Goal: Task Accomplishment & Management: Use online tool/utility

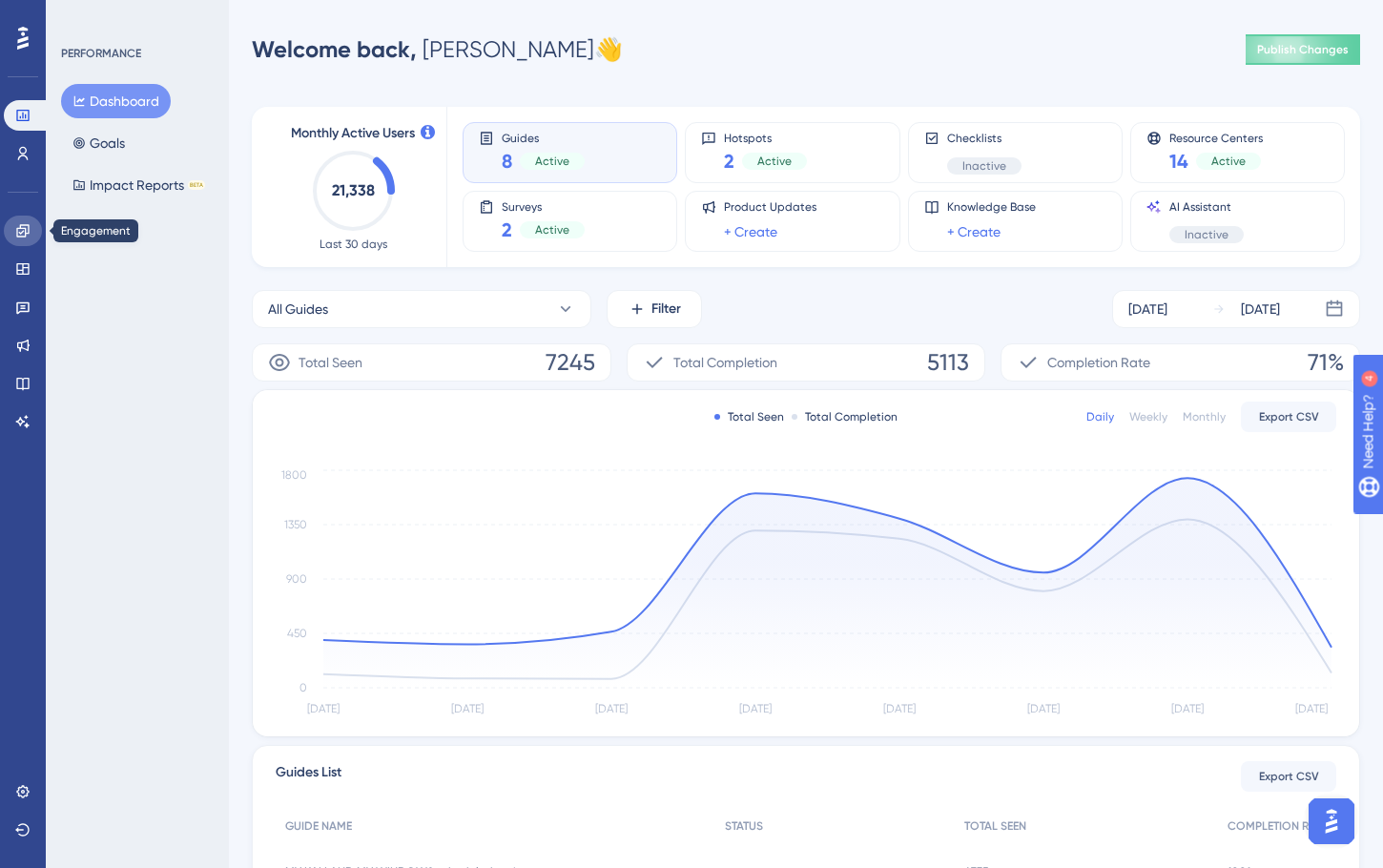
click at [22, 233] on icon at bounding box center [22, 230] width 15 height 15
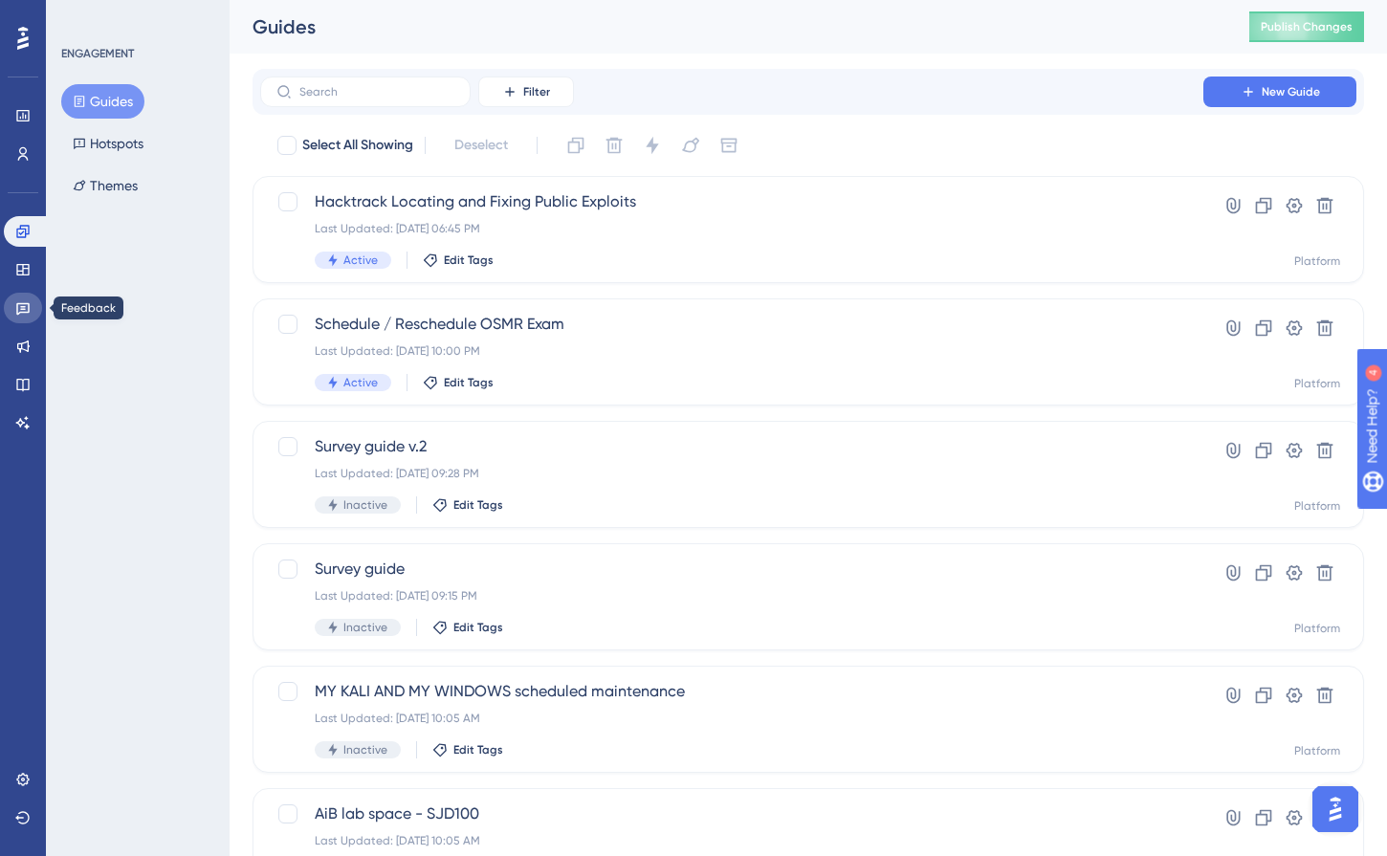
click at [18, 315] on icon at bounding box center [22, 307] width 15 height 15
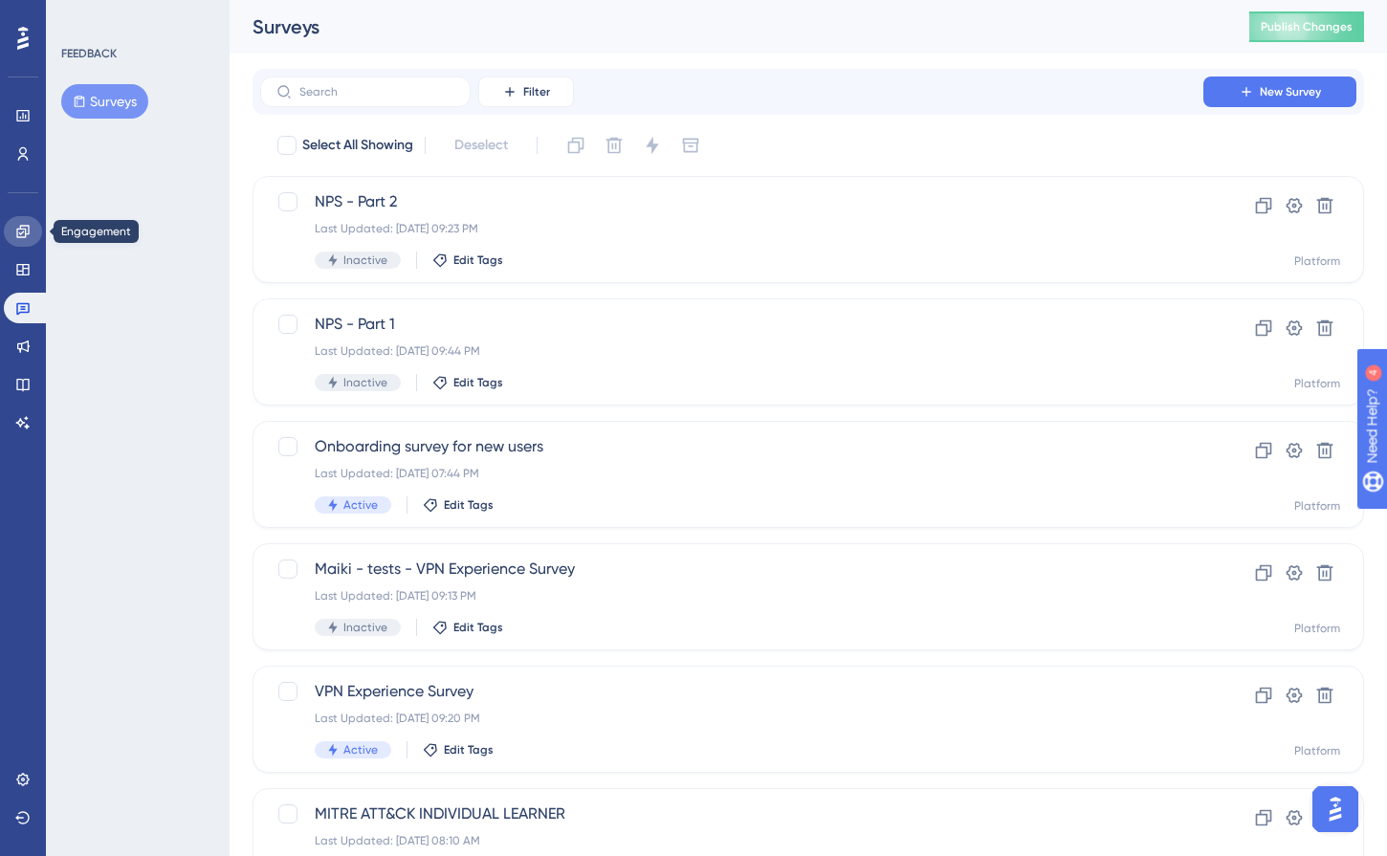
click at [23, 222] on link at bounding box center [23, 231] width 38 height 31
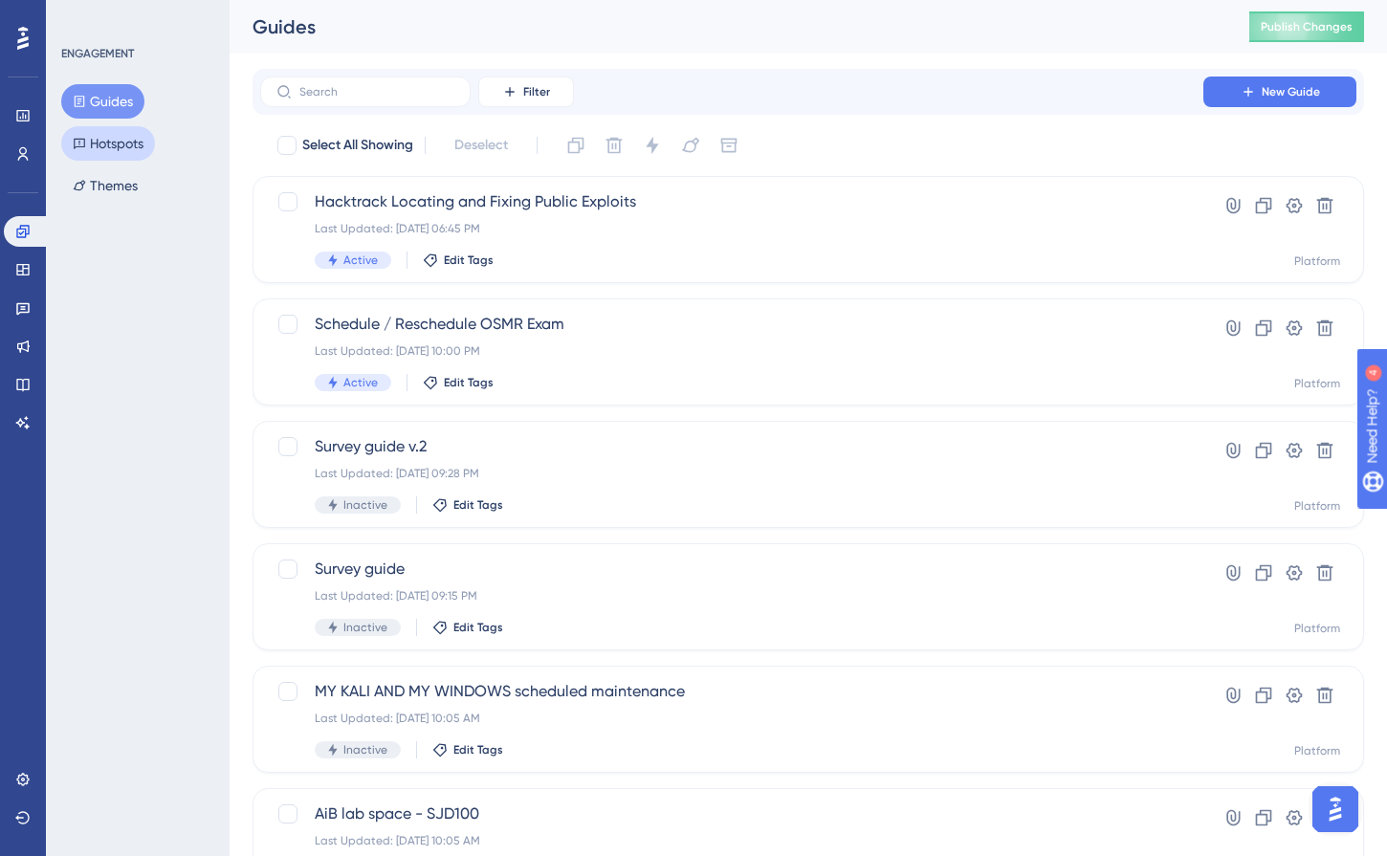
click at [133, 137] on button "Hotspots" at bounding box center [108, 143] width 94 height 34
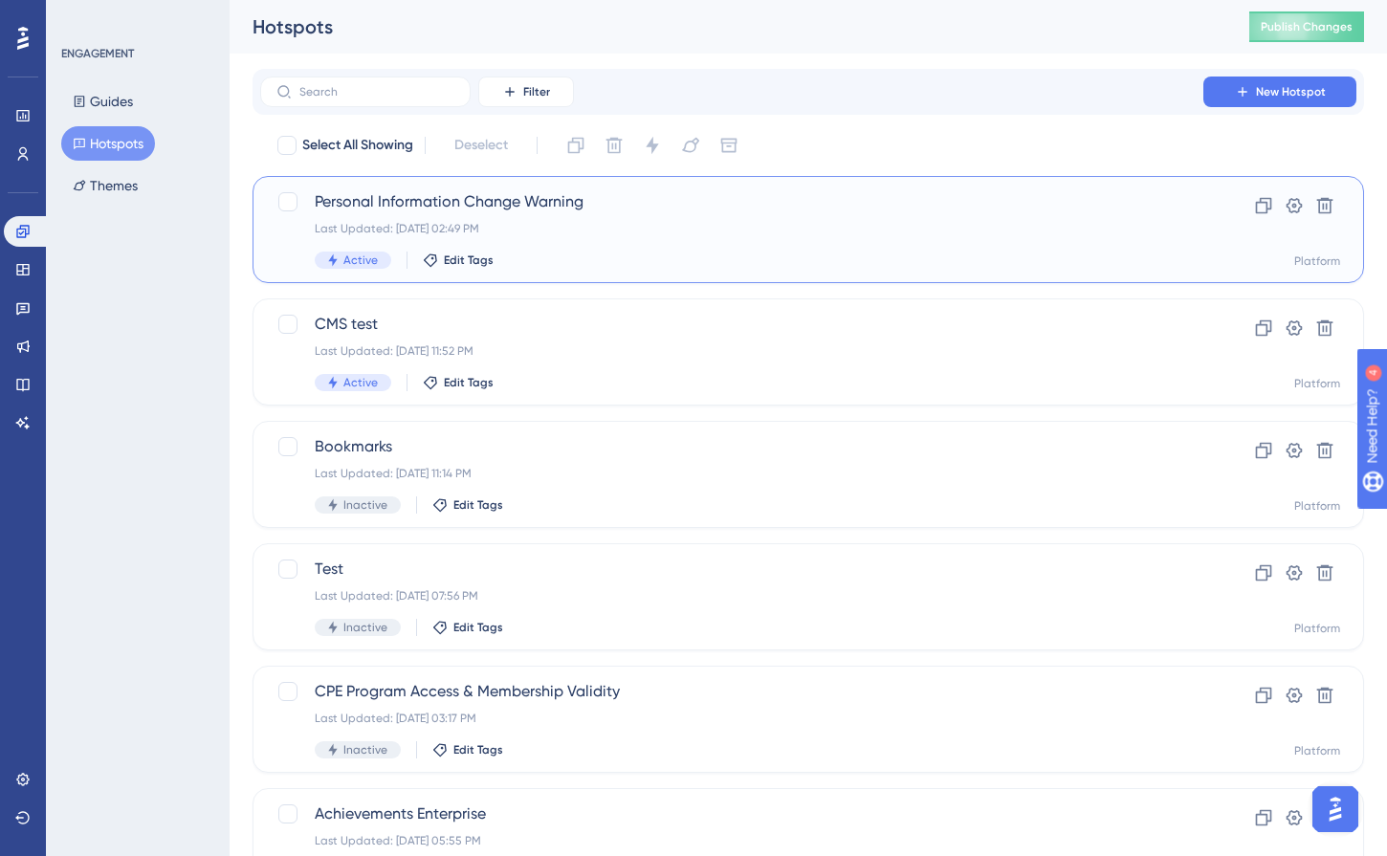
click at [695, 222] on div "Last Updated: [DATE] 02:49 PM" at bounding box center [732, 228] width 834 height 15
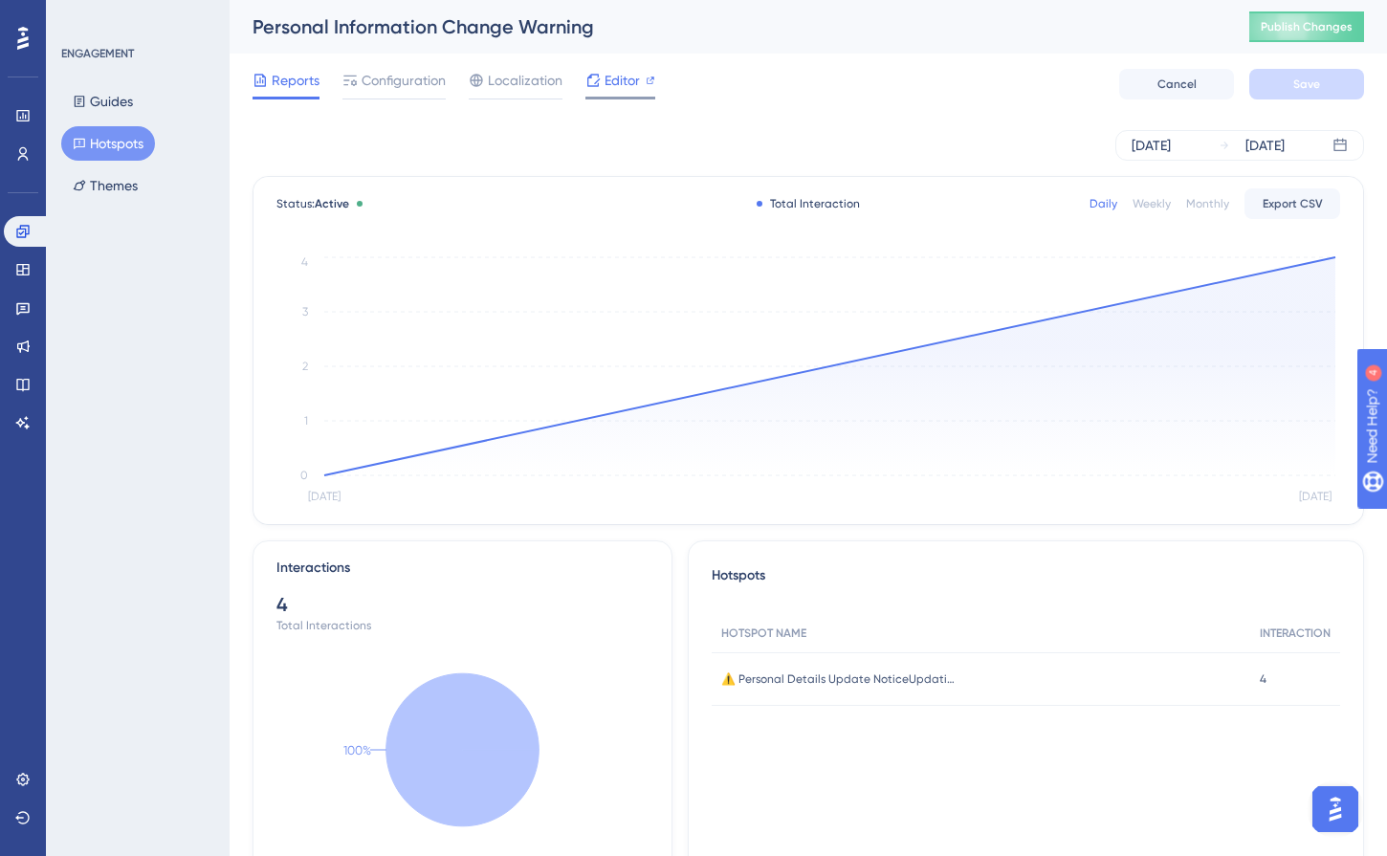
click at [617, 76] on span "Editor" at bounding box center [622, 80] width 35 height 23
click at [127, 102] on button "Guides" at bounding box center [102, 101] width 83 height 34
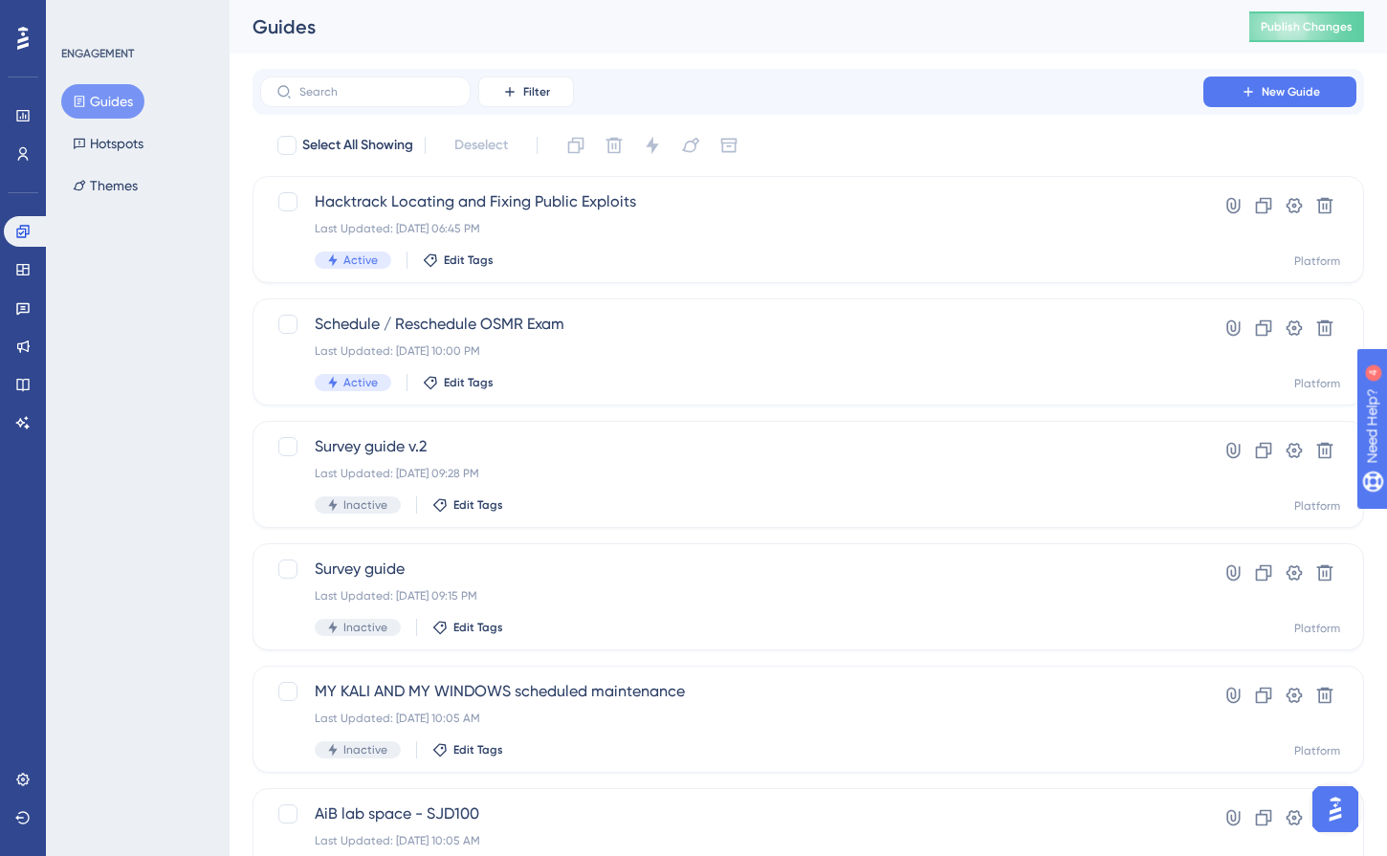
click at [173, 163] on div "Guides Hotspots Themes" at bounding box center [138, 143] width 155 height 119
click at [118, 157] on button "Hotspots" at bounding box center [108, 143] width 94 height 34
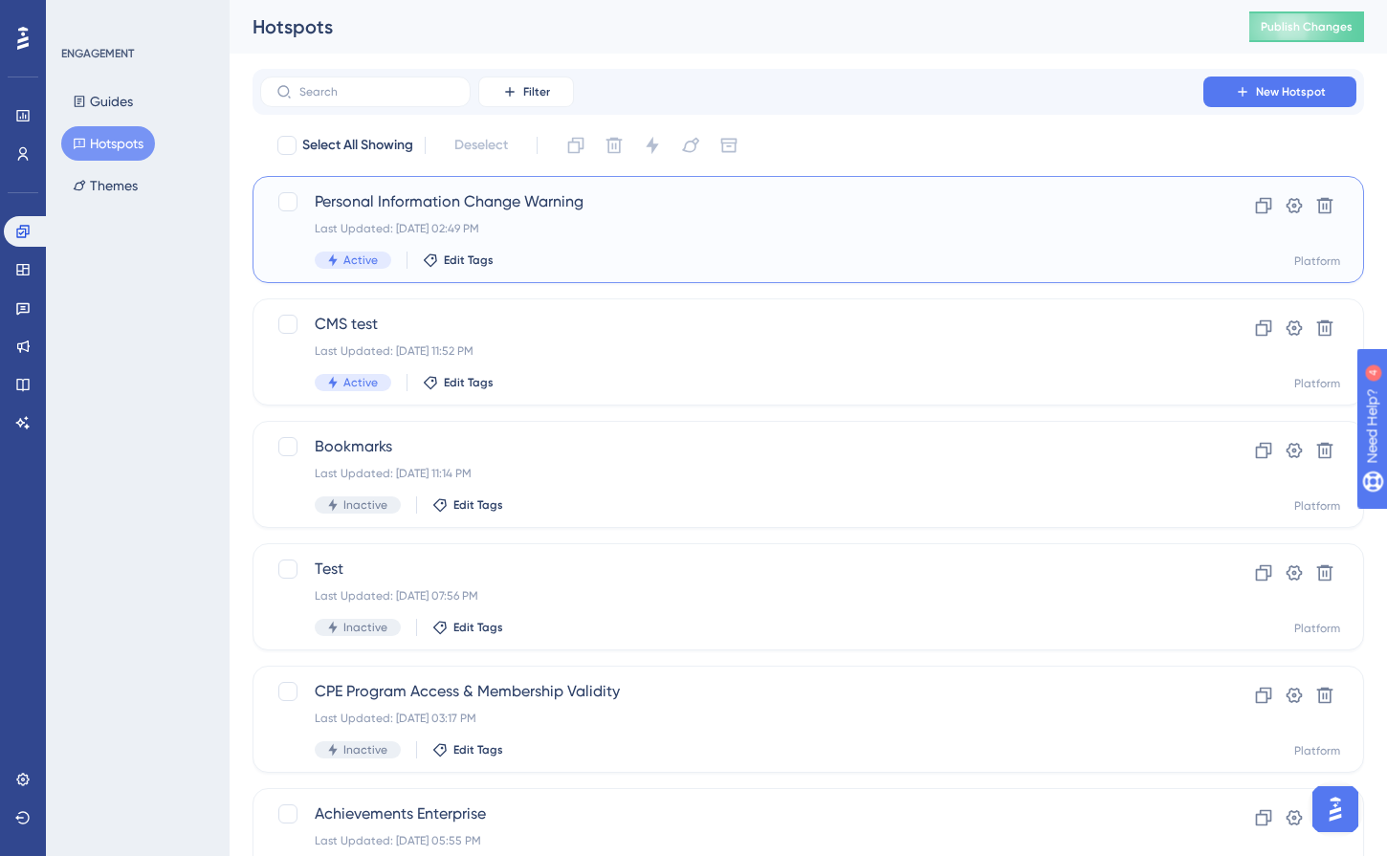
click at [642, 238] on div "Personal Information Change Warning Last Updated: [DATE] 02:49 PM Active Edit T…" at bounding box center [732, 229] width 834 height 78
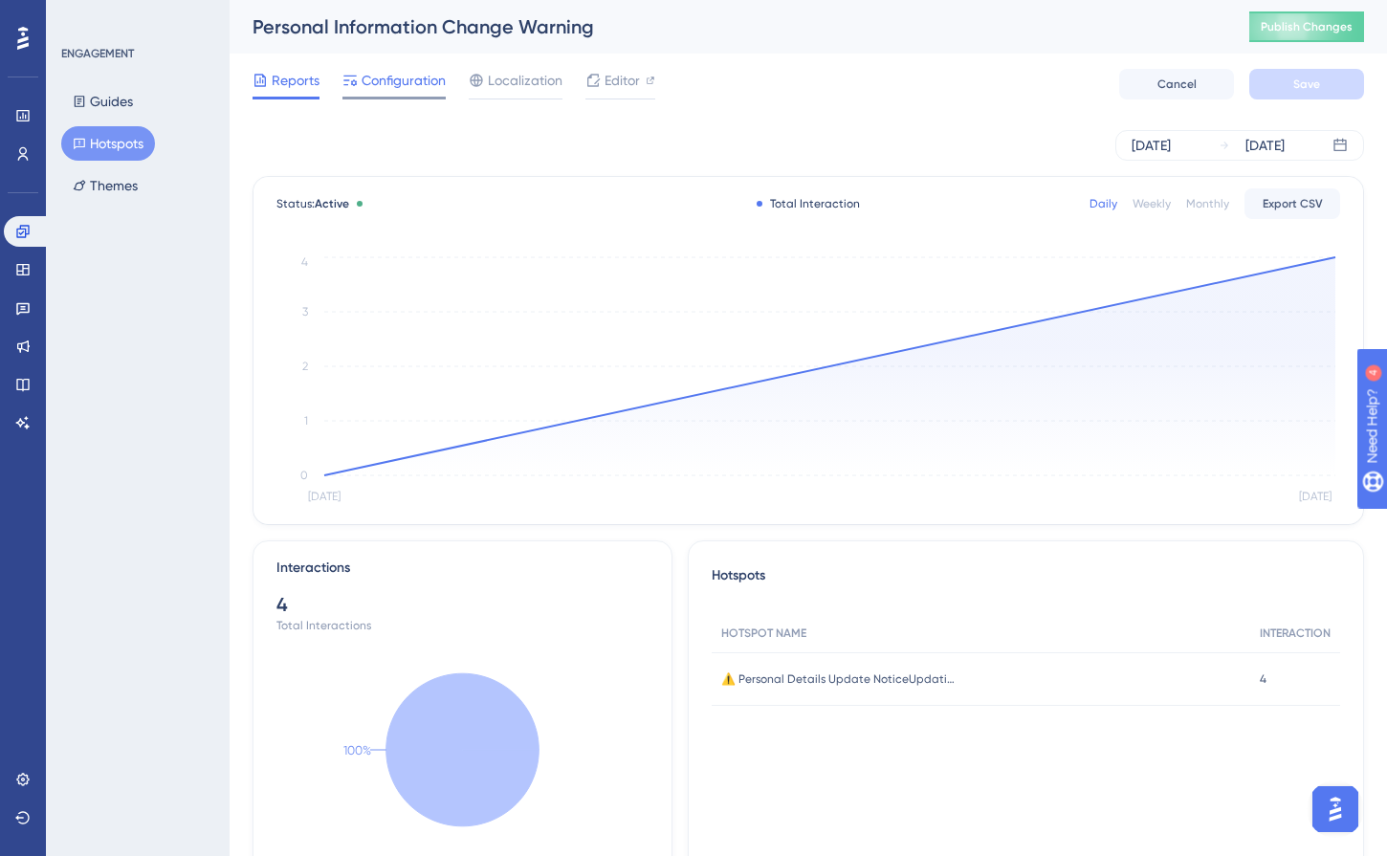
click at [413, 84] on span "Configuration" at bounding box center [404, 80] width 84 height 23
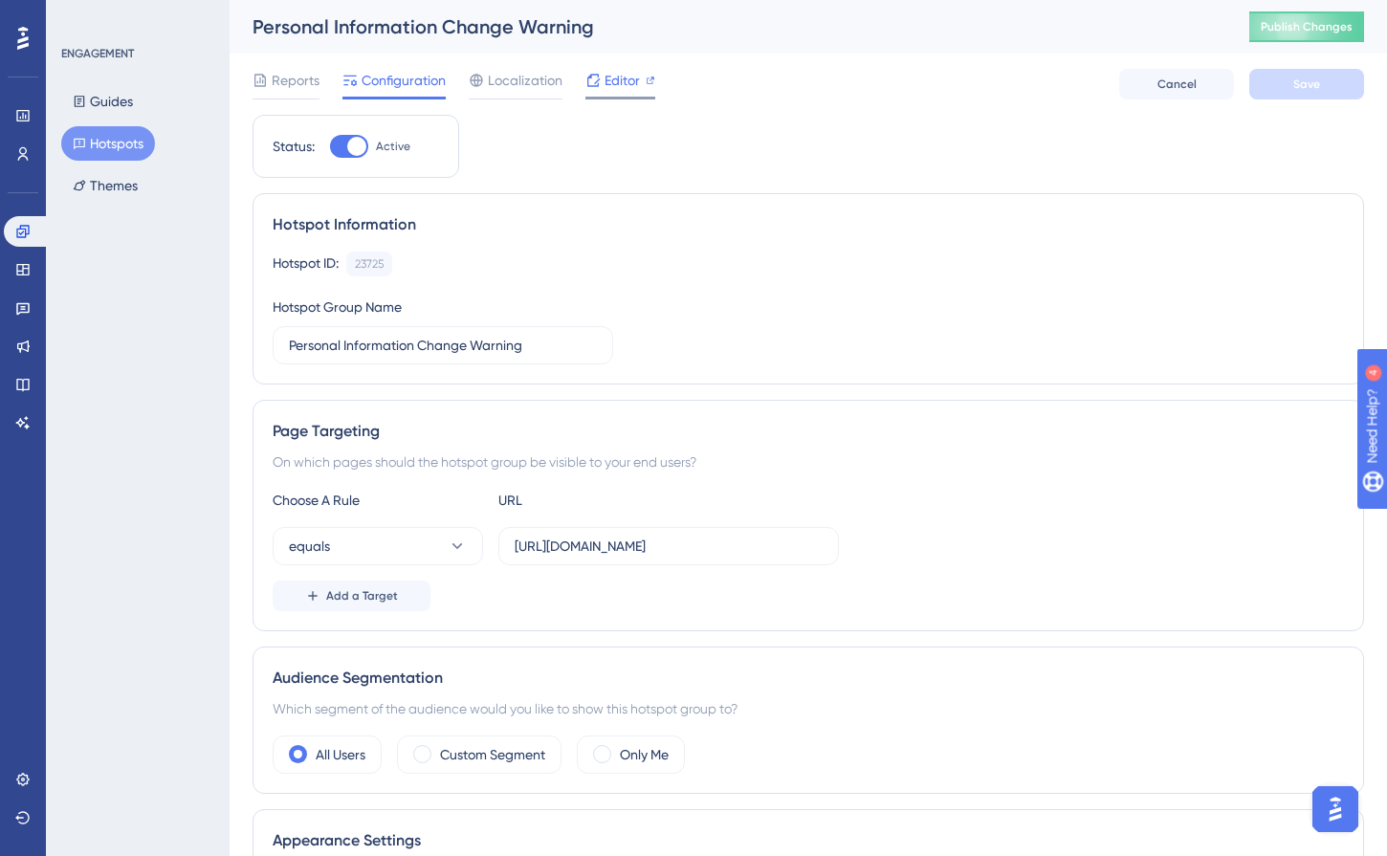
click at [620, 82] on span "Editor" at bounding box center [622, 80] width 35 height 23
